Goal: Check status: Check status

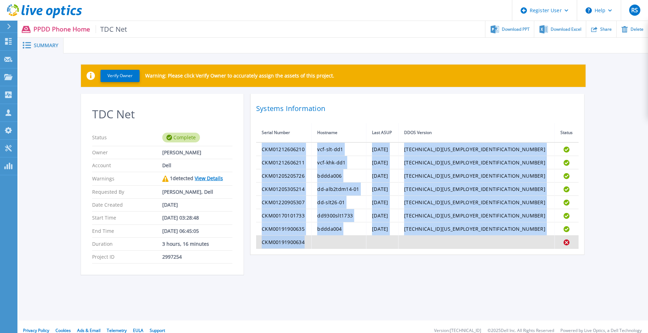
drag, startPoint x: 261, startPoint y: 150, endPoint x: 309, endPoint y: 245, distance: 106.3
click at [309, 245] on tbody "CKM01212606210 vcf-slt-dd1 [DATE] [TECHNICAL_ID][US_EMPLOYER_IDENTIFICATION_NUM…" at bounding box center [417, 195] width 323 height 106
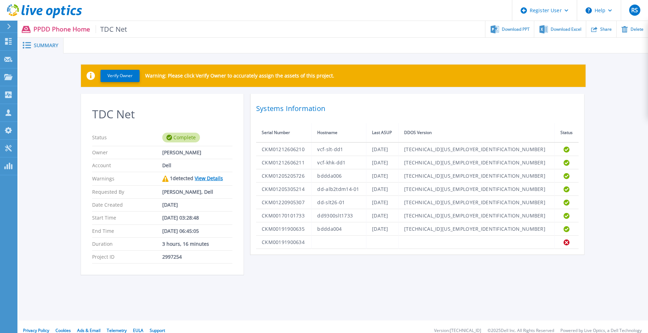
drag, startPoint x: 309, startPoint y: 245, endPoint x: 296, endPoint y: 275, distance: 32.8
click at [296, 275] on div "TDC Net Status Complete Owner [PERSON_NAME] Account Dell Warnings 1 detected Vi…" at bounding box center [333, 188] width 505 height 189
